Goal: Task Accomplishment & Management: Complete application form

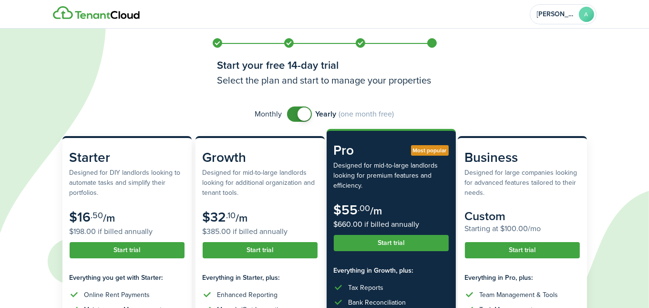
checkbox input "false"
click at [295, 115] on span at bounding box center [300, 113] width 10 height 15
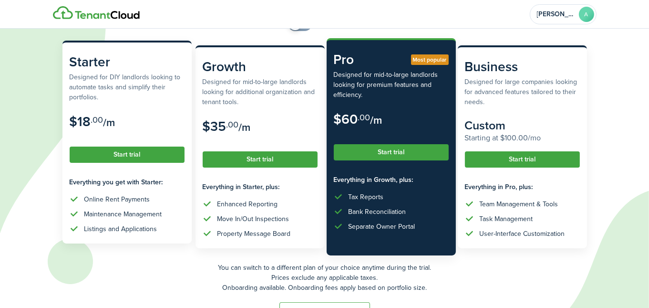
scroll to position [96, 0]
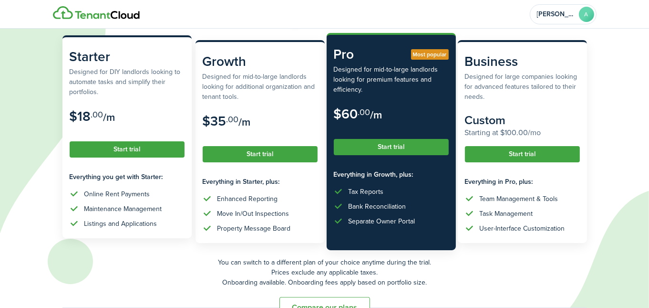
click at [104, 159] on subscription-pricing-card "Starter Designed for DIY landlords looking to automate tasks and simplify their…" at bounding box center [126, 136] width 129 height 203
click at [119, 144] on button "Start trial" at bounding box center [127, 149] width 115 height 16
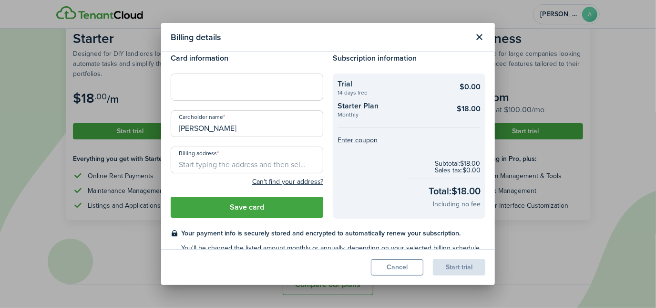
scroll to position [31, 0]
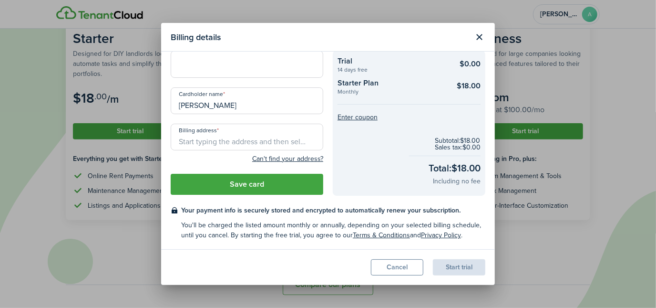
drag, startPoint x: 210, startPoint y: 137, endPoint x: 231, endPoint y: 137, distance: 21.0
click at [211, 137] on input "Billing address" at bounding box center [247, 137] width 153 height 27
paste input "[STREET_ADDRESS]"
click at [218, 141] on input "[STREET_ADDRESS]" at bounding box center [247, 137] width 153 height 27
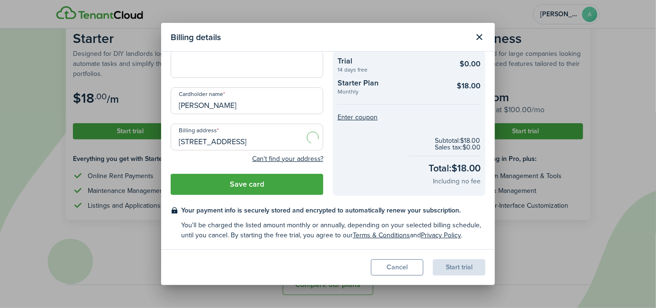
scroll to position [0, 26]
click at [216, 156] on span "[STREET_ADDRESS]" at bounding box center [216, 158] width 60 height 10
type input "[STREET_ADDRESS]"
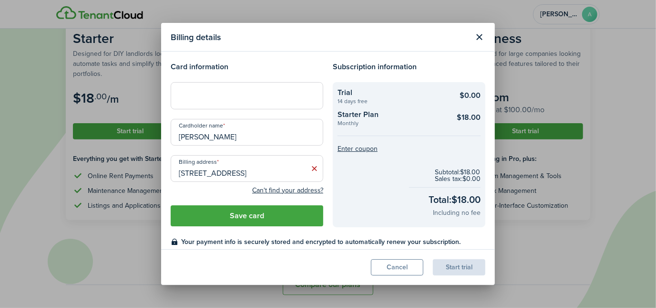
click at [220, 101] on div at bounding box center [247, 95] width 153 height 27
click at [231, 203] on div "Card information Cardholder name [PERSON_NAME] Billing address [STREET_ADDRESS]…" at bounding box center [247, 144] width 162 height 166
click at [235, 214] on button "Save card" at bounding box center [247, 215] width 153 height 21
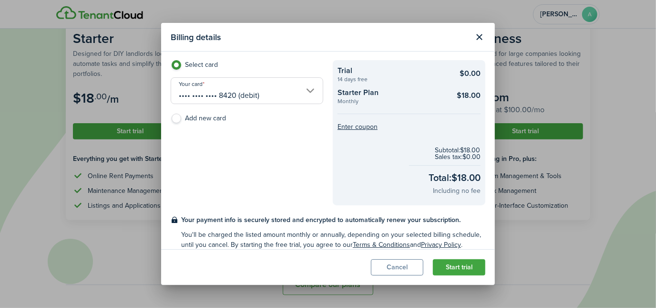
scroll to position [31, 0]
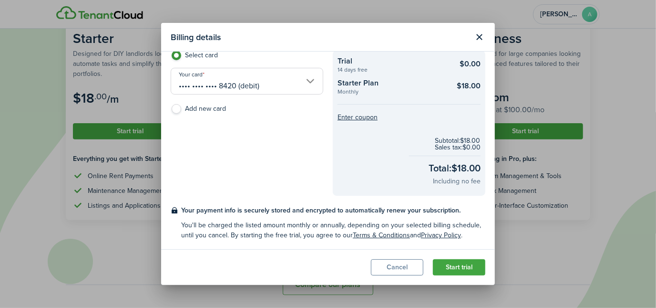
click at [454, 266] on button "Start trial" at bounding box center [459, 267] width 52 height 16
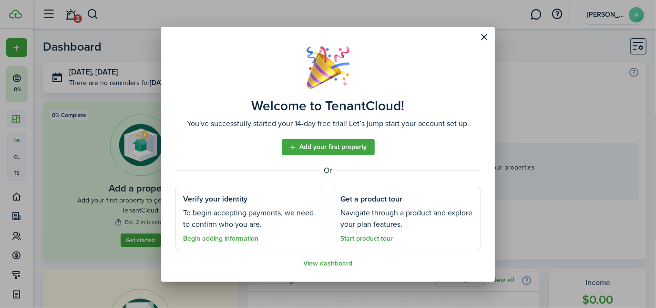
click at [221, 236] on link "Begin adding information" at bounding box center [220, 239] width 75 height 8
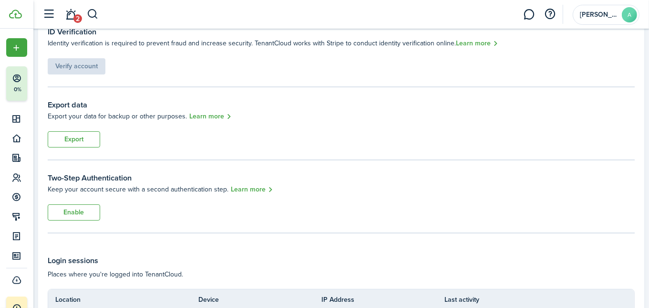
scroll to position [84, 0]
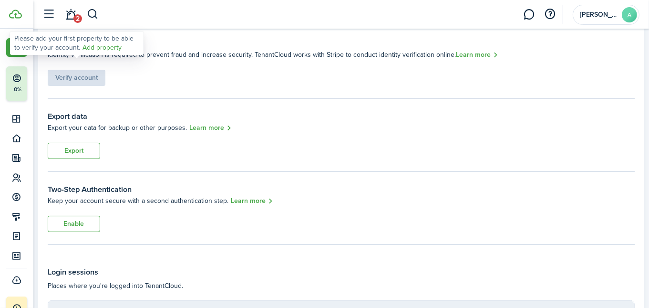
click at [83, 79] on div "Verify account" at bounding box center [77, 73] width 58 height 26
click at [85, 45] on link "Add property" at bounding box center [102, 47] width 39 height 10
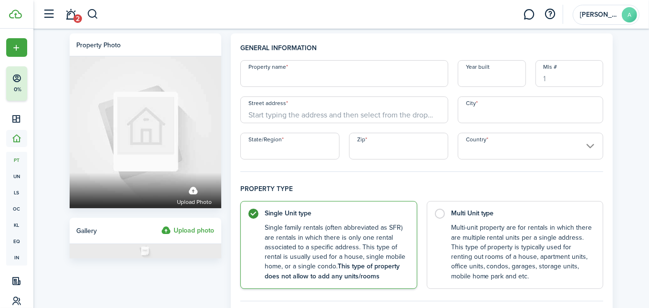
drag, startPoint x: 281, startPoint y: 79, endPoint x: 286, endPoint y: 78, distance: 4.9
click at [281, 79] on input "Property name" at bounding box center [344, 73] width 208 height 27
paste input "Orange Highlands, LLC"
type input "Orange Highlands, LLC"
click at [497, 76] on input "Year built" at bounding box center [492, 73] width 68 height 27
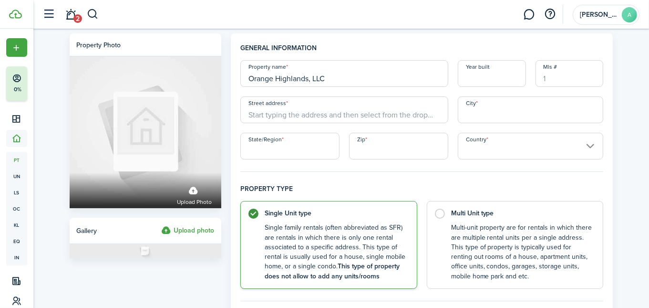
paste input "1984"
type input "1984"
click at [548, 67] on input "Mls #" at bounding box center [570, 73] width 68 height 27
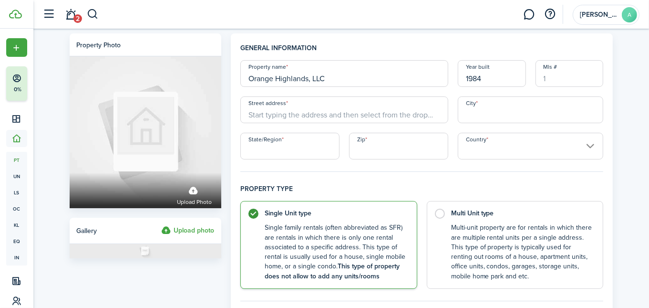
drag, startPoint x: 562, startPoint y: 65, endPoint x: 529, endPoint y: 64, distance: 32.9
click at [529, 64] on div "Property name [GEOGRAPHIC_DATA], LLC Year built 1984 Mls # Street address City …" at bounding box center [422, 109] width 373 height 99
click at [306, 116] on input "Street address" at bounding box center [344, 109] width 208 height 27
paste input "[STREET_ADDRESS][PERSON_NAME]"
click at [364, 112] on input "[STREET_ADDRESS][PERSON_NAME]" at bounding box center [344, 109] width 208 height 27
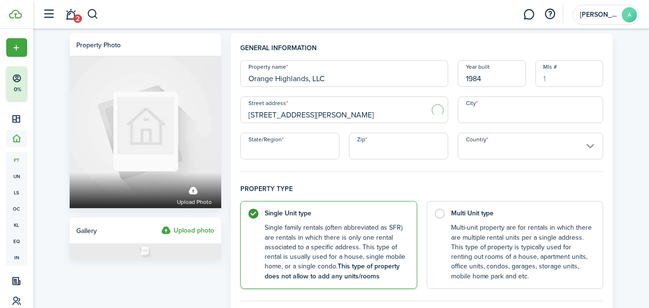
click at [364, 112] on input "[STREET_ADDRESS][PERSON_NAME]" at bounding box center [344, 109] width 208 height 27
type input "[STREET_ADDRESS][PERSON_NAME]"
click at [385, 143] on input "Zip" at bounding box center [398, 146] width 99 height 27
paste input "32809"
type input "32809"
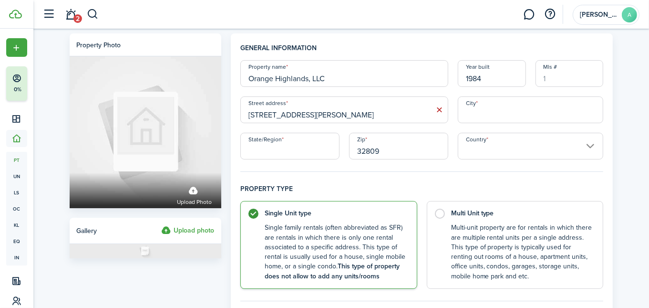
click at [332, 113] on input "[STREET_ADDRESS][PERSON_NAME]" at bounding box center [344, 109] width 208 height 27
click at [366, 128] on span "[STREET_ADDRESS][PERSON_NAME]" at bounding box center [311, 131] width 110 height 10
type input "[STREET_ADDRESS][PERSON_NAME]"
type input "Orlando"
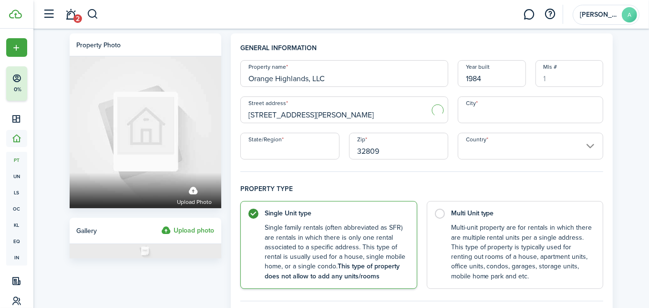
type input "FL"
type input "[GEOGRAPHIC_DATA]"
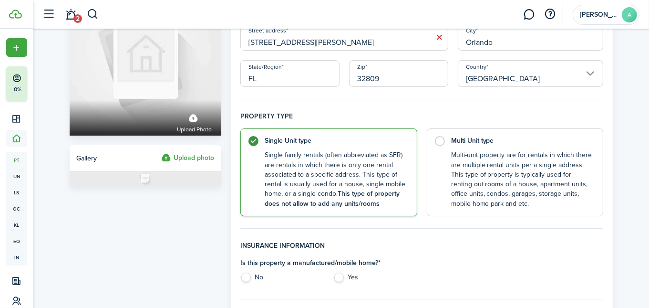
scroll to position [96, 0]
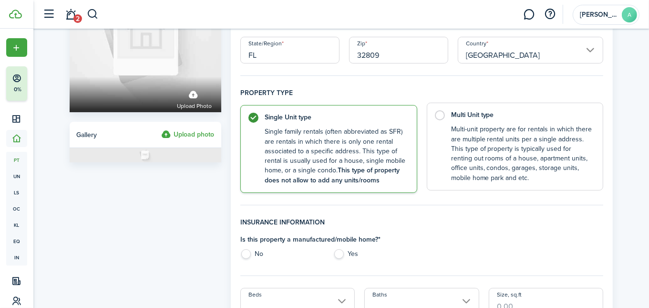
click at [440, 114] on label "Multi Unit type Multi-unit property are for rentals in which there are multiple…" at bounding box center [515, 147] width 177 height 88
radio input "false"
radio input "true"
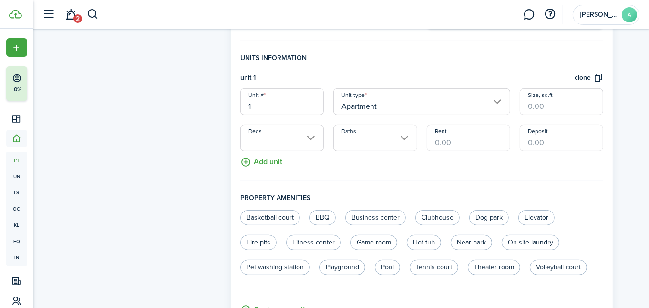
scroll to position [288, 0]
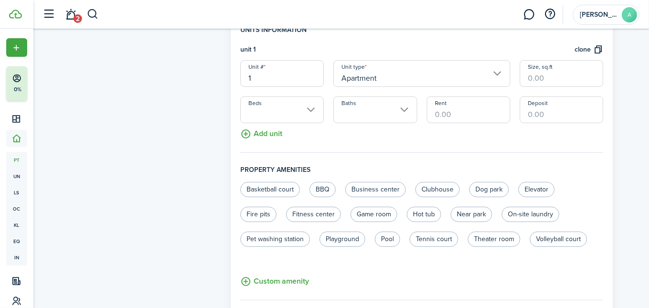
drag, startPoint x: 257, startPoint y: 75, endPoint x: 234, endPoint y: 77, distance: 22.9
click at [235, 77] on panel-main "General information Property name [GEOGRAPHIC_DATA], LLC Year built 1984 [GEOGR…" at bounding box center [422, 84] width 382 height 679
click at [265, 77] on input "1" at bounding box center [281, 73] width 83 height 27
click at [384, 77] on input "Apartment" at bounding box center [421, 73] width 177 height 27
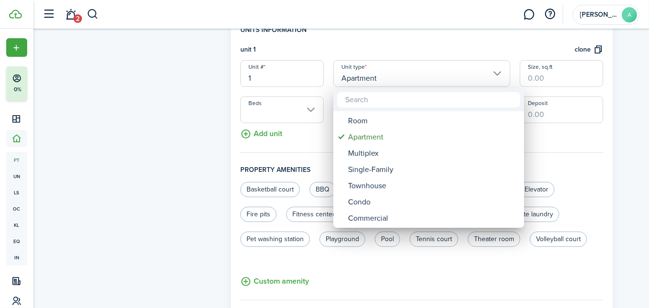
click at [385, 76] on div at bounding box center [325, 154] width 802 height 460
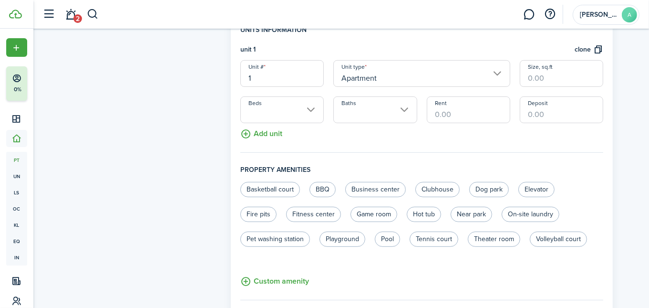
drag, startPoint x: 259, startPoint y: 76, endPoint x: 233, endPoint y: 79, distance: 26.4
click at [233, 79] on panel-main "General information Property name [GEOGRAPHIC_DATA], LLC Year built 1984 [GEOGR…" at bounding box center [422, 84] width 382 height 679
click at [267, 78] on input "8" at bounding box center [281, 73] width 83 height 27
click at [228, 82] on div "General information Property name [GEOGRAPHIC_DATA], LLC Year built 1984 [GEOGR…" at bounding box center [422, 84] width 392 height 679
drag, startPoint x: 255, startPoint y: 75, endPoint x: 231, endPoint y: 79, distance: 23.6
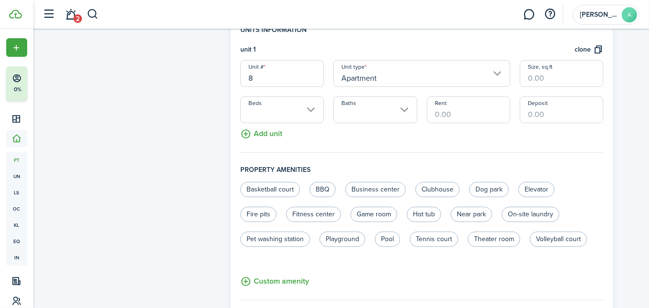
click at [232, 79] on panel-main "General information Property name [GEOGRAPHIC_DATA], LLC Year built 1984 [GEOGR…" at bounding box center [422, 84] width 382 height 679
type input "1"
click at [231, 115] on panel-main "General information Property name [GEOGRAPHIC_DATA], LLC Year built 1984 [GEOGR…" at bounding box center [422, 84] width 382 height 679
click at [213, 186] on div "Property photo Upload photo Gallery Upload photo" at bounding box center [145, 84] width 161 height 679
click at [556, 81] on input "Size, sq.ft" at bounding box center [561, 73] width 83 height 27
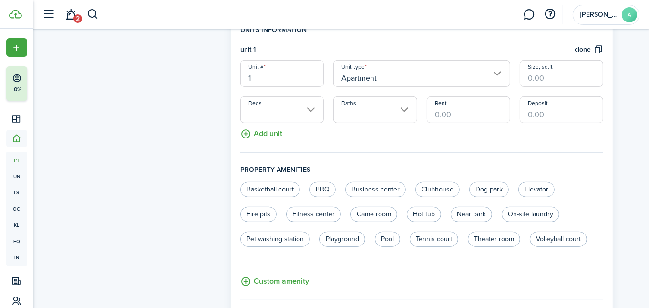
paste input "1,220"
type input "1,220"
click at [263, 110] on input "Beds" at bounding box center [281, 109] width 83 height 27
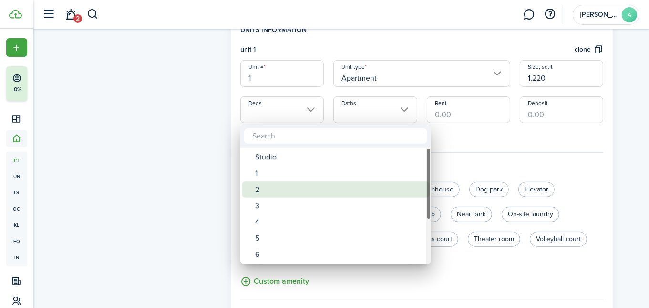
click at [258, 187] on div "2" at bounding box center [339, 189] width 169 height 16
type input "2"
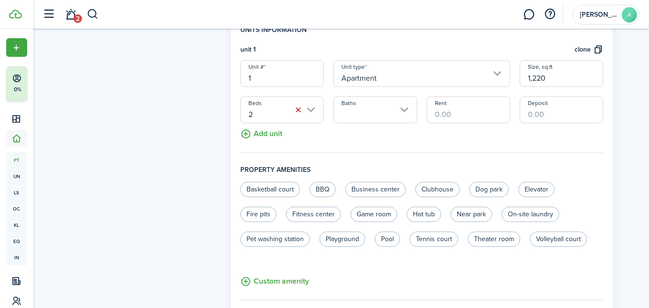
click at [360, 114] on input "Baths" at bounding box center [374, 109] width 83 height 27
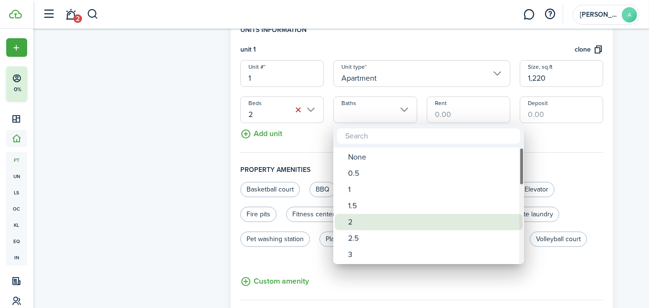
click at [351, 218] on div "2" at bounding box center [432, 222] width 169 height 16
type input "2"
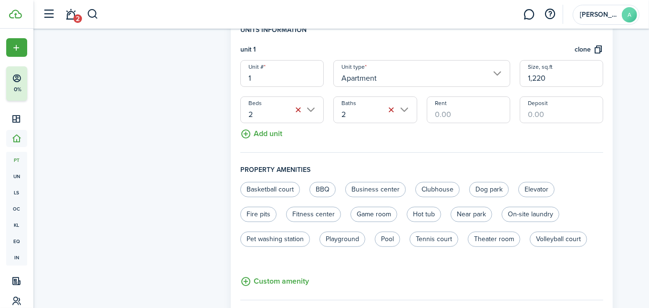
click at [442, 110] on input "Rent" at bounding box center [468, 109] width 83 height 27
type input "$2,250.00"
click at [534, 109] on input "Deposit" at bounding box center [561, 109] width 83 height 27
paste input "$2,250"
type input "$2,250.00"
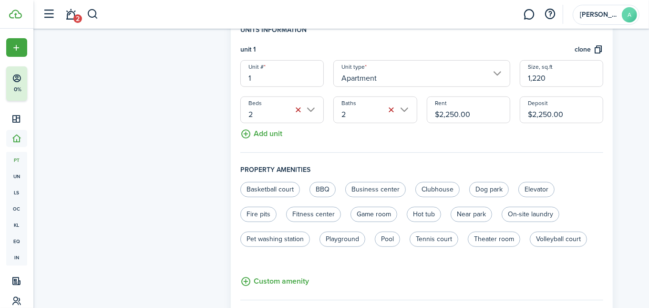
click at [576, 131] on fieldset "Units information unit 1 clone Unit # 1 Unit type Apartment Size, sq.ft 1,220 B…" at bounding box center [421, 89] width 363 height 128
drag, startPoint x: 253, startPoint y: 75, endPoint x: 215, endPoint y: 77, distance: 37.7
click at [217, 77] on form "Property photo Upload photo Gallery Upload photo General information Property n…" at bounding box center [341, 84] width 553 height 679
drag, startPoint x: 256, startPoint y: 77, endPoint x: 231, endPoint y: 79, distance: 24.4
click at [245, 78] on input "a" at bounding box center [281, 73] width 83 height 27
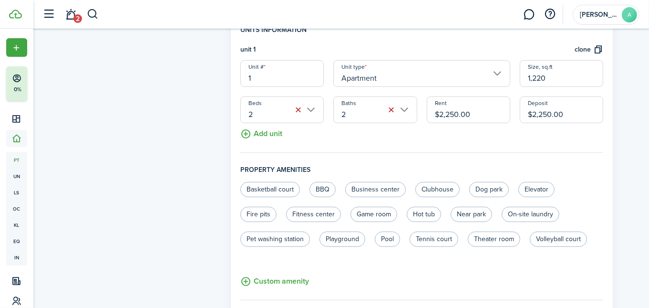
click at [199, 131] on div "Property photo Upload photo Gallery Upload photo" at bounding box center [145, 84] width 161 height 679
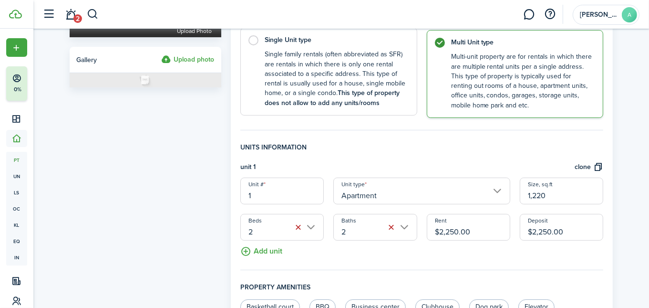
scroll to position [192, 0]
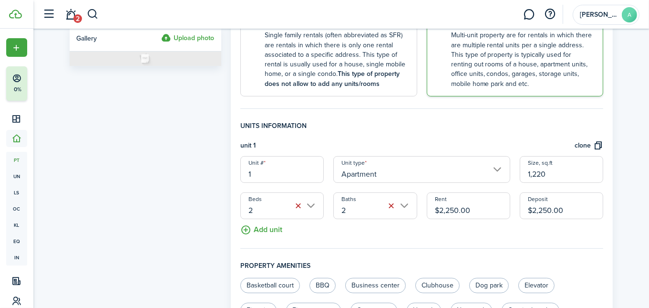
click at [277, 178] on input "1" at bounding box center [281, 169] width 83 height 27
paste input "6507"
type input "6507"
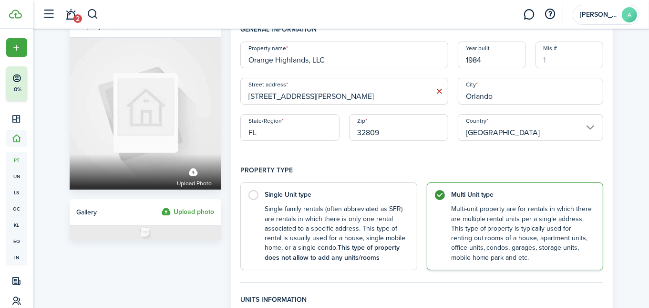
scroll to position [0, 0]
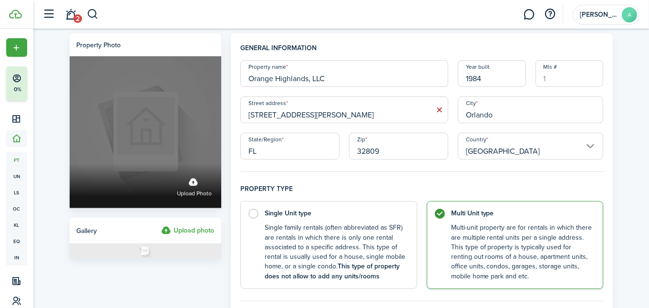
click at [189, 199] on div "Upload photo" at bounding box center [146, 186] width 152 height 44
click at [70, 164] on input "Upload photo" at bounding box center [70, 164] width 0 height 0
click at [179, 185] on label "Upload photo" at bounding box center [194, 185] width 35 height 25
click at [70, 164] on input "Upload photo" at bounding box center [70, 164] width 0 height 0
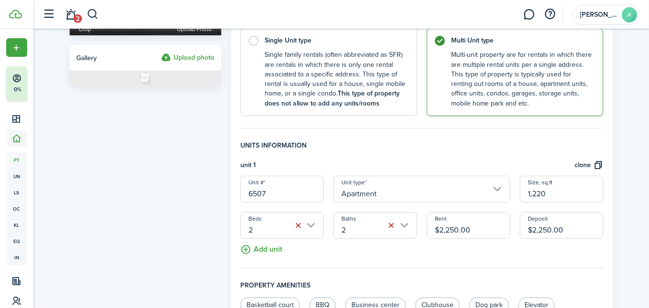
scroll to position [192, 0]
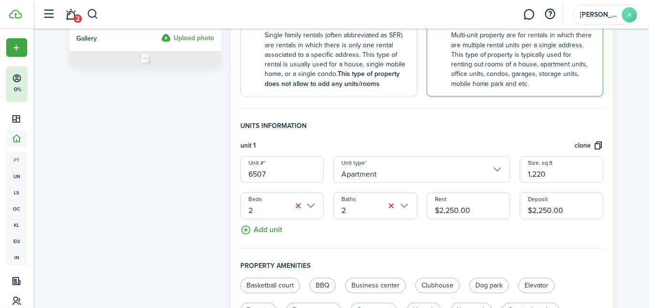
click at [273, 176] on input "6507" at bounding box center [281, 169] width 83 height 27
click at [274, 176] on input "6507" at bounding box center [281, 169] width 83 height 27
click at [431, 120] on div "General information Property name [GEOGRAPHIC_DATA], LLC Year built 1984 [GEOGR…" at bounding box center [421, 173] width 363 height 644
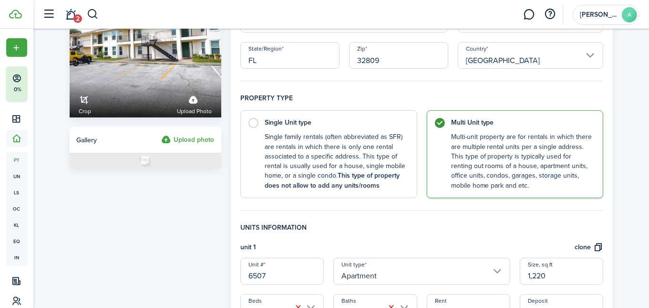
scroll to position [0, 0]
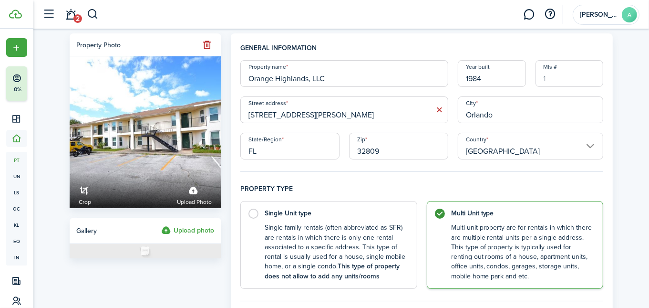
click at [186, 229] on label "Upload photo" at bounding box center [187, 230] width 53 height 11
click at [161, 225] on input "Upload photo" at bounding box center [161, 225] width 0 height 0
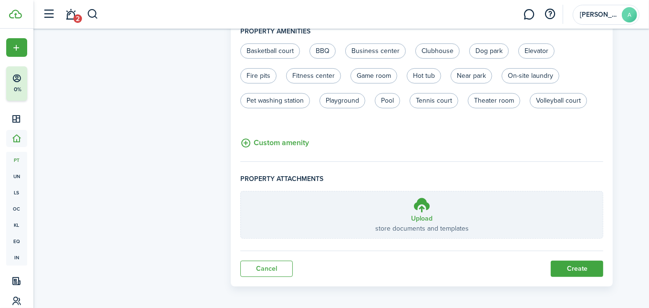
scroll to position [430, 0]
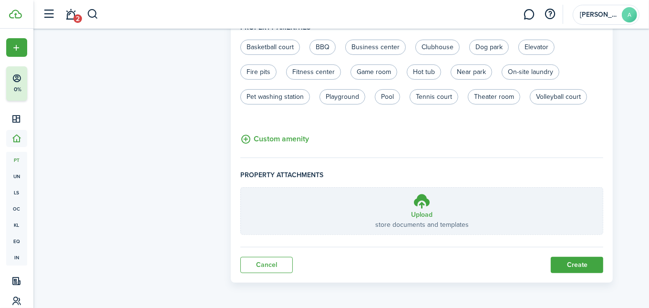
click at [581, 261] on button "Create" at bounding box center [577, 265] width 52 height 16
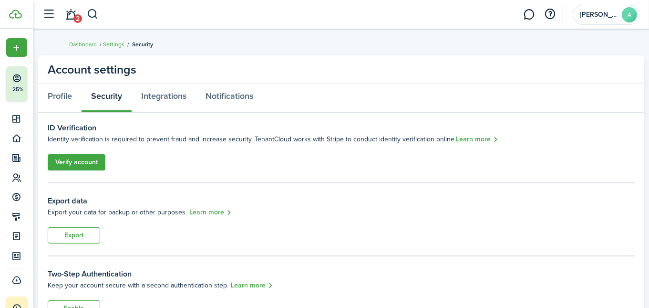
click at [78, 155] on link "Verify account" at bounding box center [77, 162] width 58 height 16
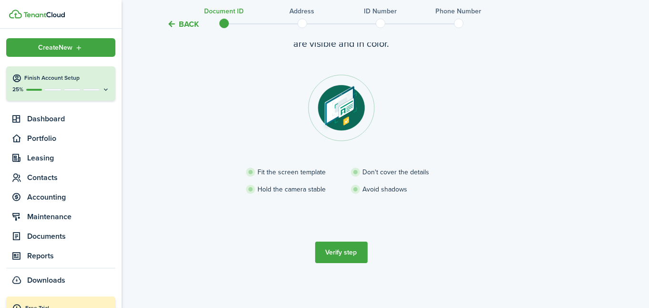
click at [102, 88] on icon at bounding box center [106, 89] width 8 height 7
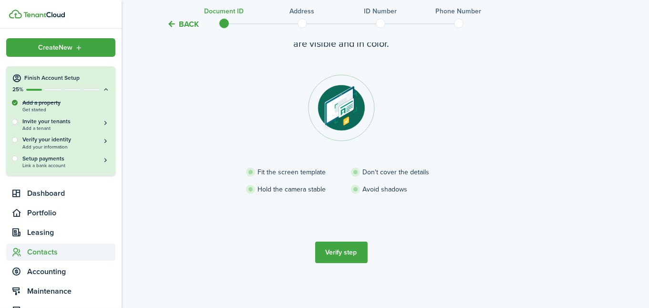
click at [50, 248] on span "Contacts" at bounding box center [71, 251] width 88 height 11
click at [48, 194] on span "Dashboard" at bounding box center [71, 192] width 88 height 11
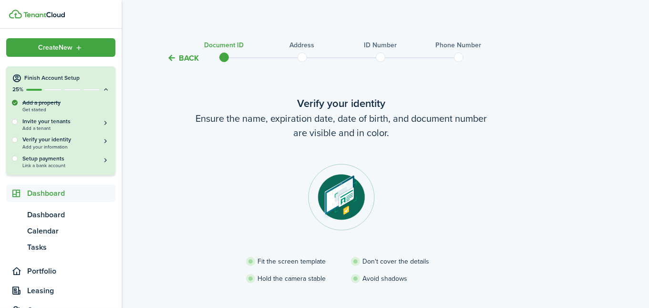
click at [41, 10] on link at bounding box center [65, 14] width 113 height 9
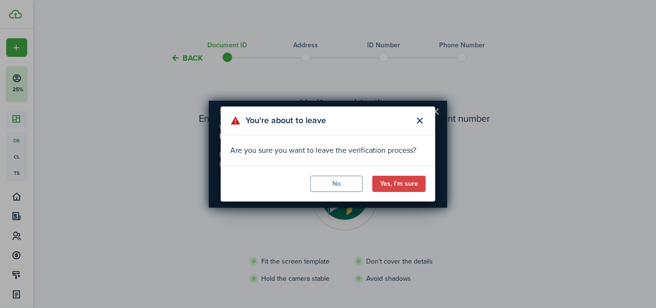
click at [393, 179] on button "Yes, I'm sure" at bounding box center [398, 184] width 53 height 16
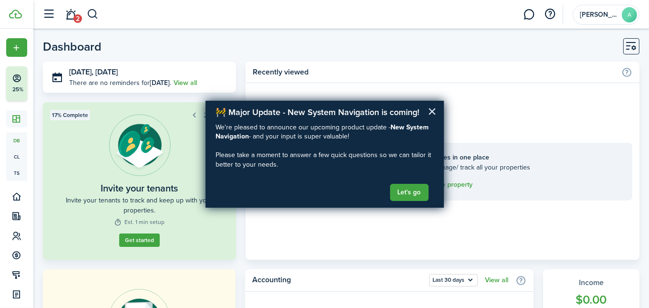
click at [431, 112] on button "×" at bounding box center [432, 110] width 9 height 15
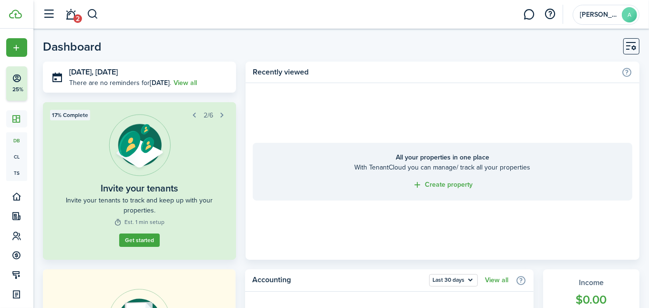
click at [631, 49] on button "Customise" at bounding box center [631, 46] width 16 height 16
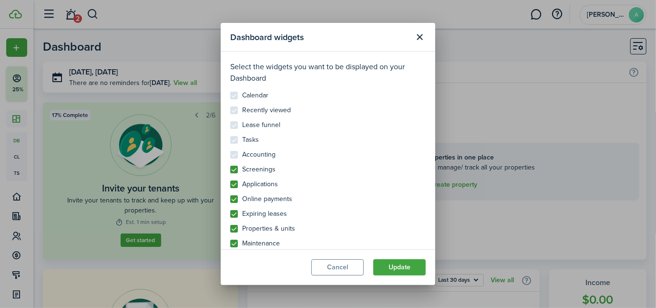
click at [354, 264] on button "Cancel" at bounding box center [337, 267] width 52 height 16
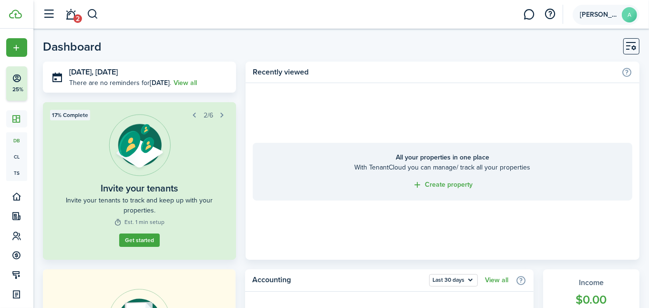
click at [610, 8] on account-user-avatar "[PERSON_NAME]" at bounding box center [606, 15] width 67 height 20
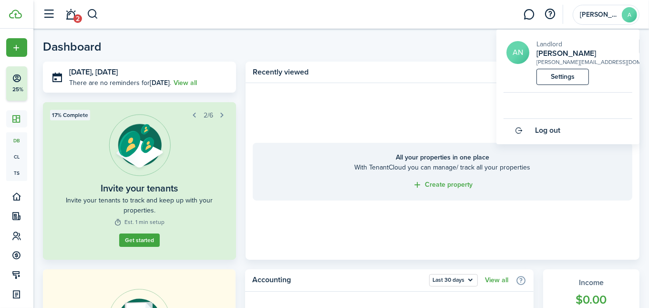
click at [558, 77] on link "Settings" at bounding box center [563, 77] width 52 height 16
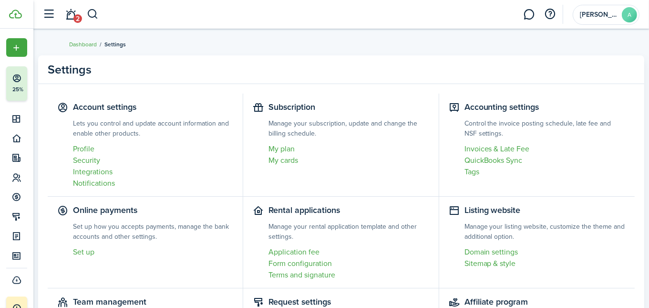
click at [83, 148] on link "Profile" at bounding box center [153, 148] width 160 height 11
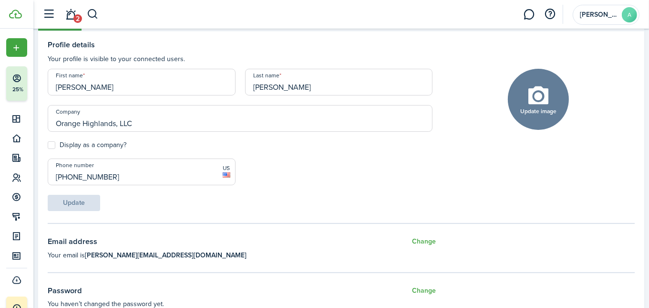
scroll to position [96, 0]
